Goal: Check status

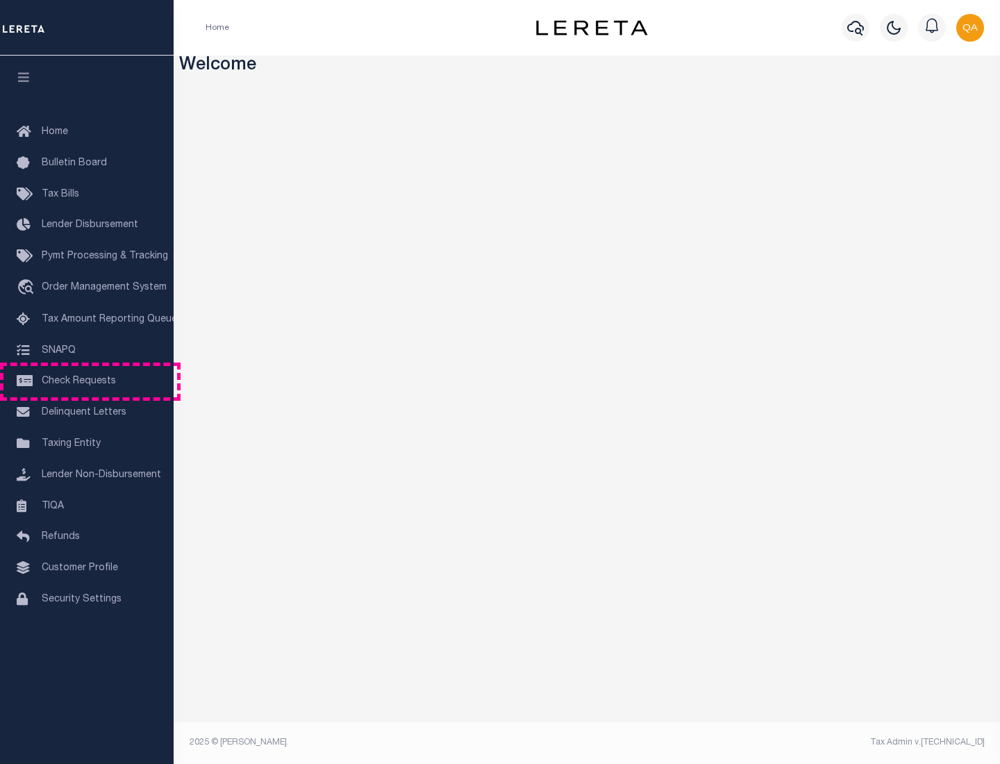
click at [87, 381] on span "Check Requests" at bounding box center [79, 381] width 74 height 10
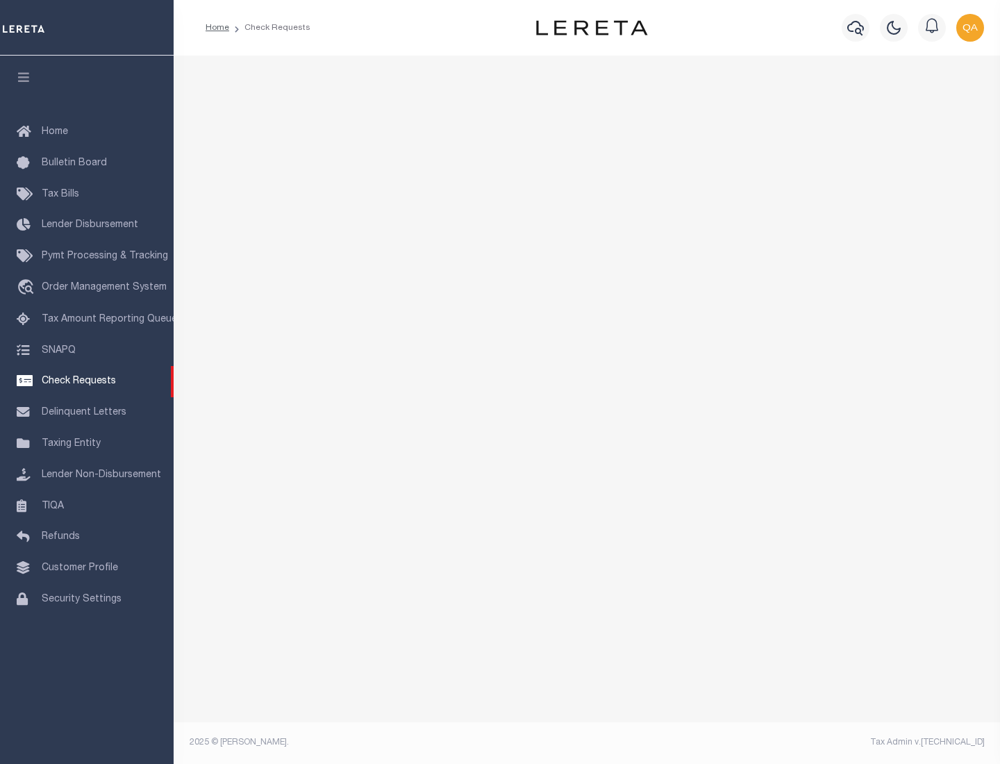
select select "50"
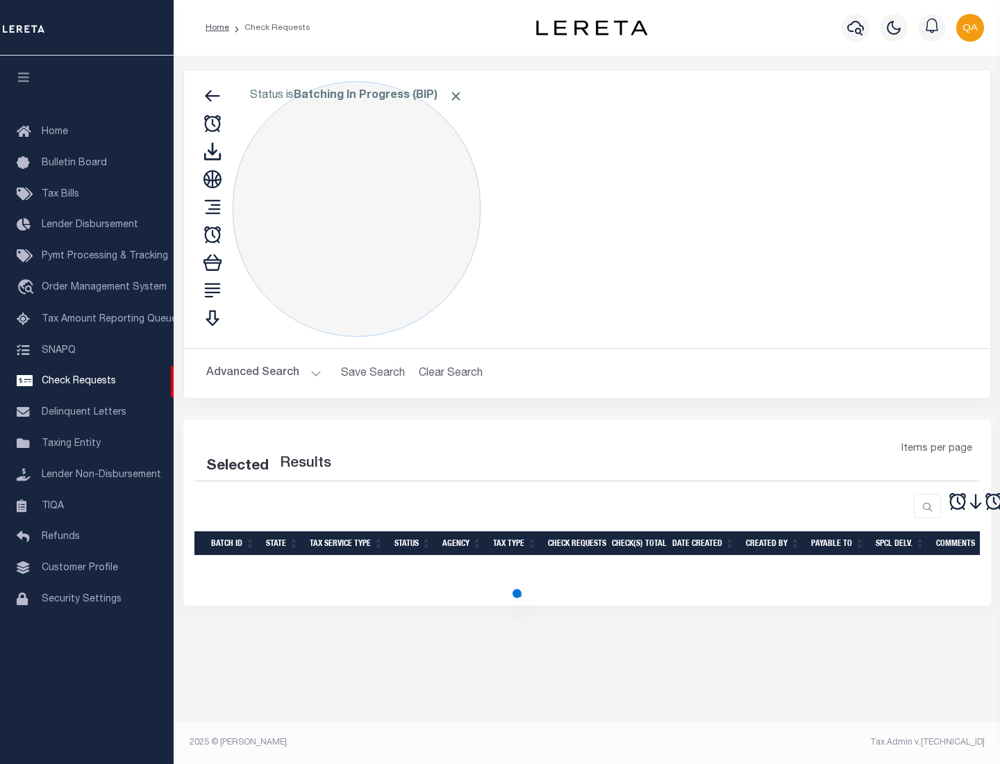
select select "50"
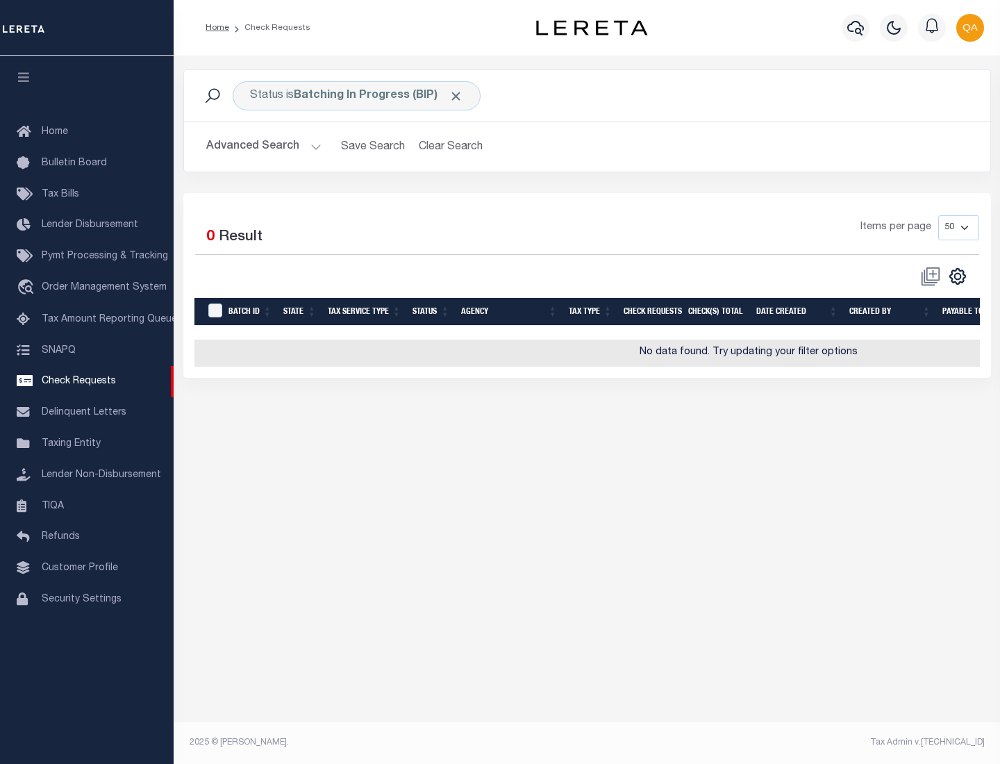
click at [456, 96] on span "Click to Remove" at bounding box center [456, 96] width 15 height 15
